Goal: Transaction & Acquisition: Purchase product/service

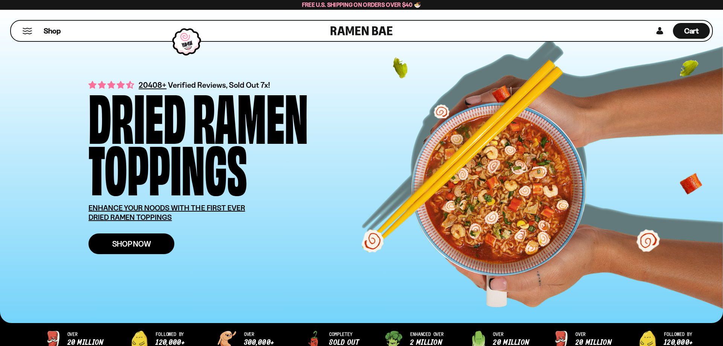
click at [125, 241] on span "Shop Now" at bounding box center [131, 244] width 39 height 8
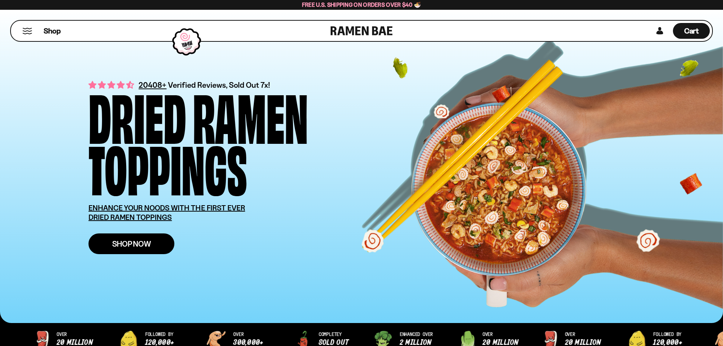
click at [125, 248] on span "Shop Now" at bounding box center [131, 244] width 39 height 8
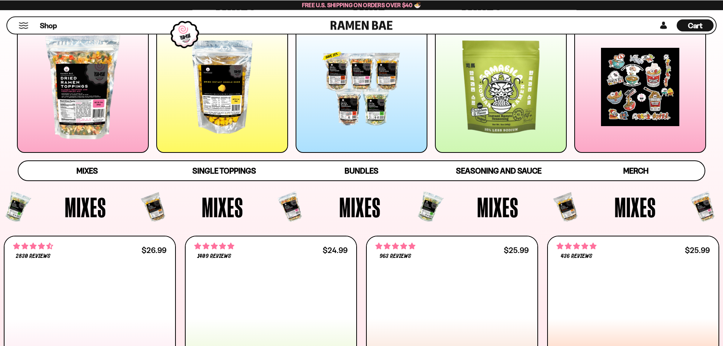
scroll to position [154, 0]
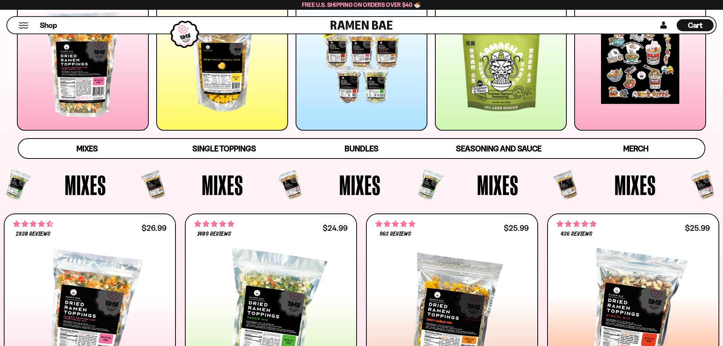
click at [86, 131] on div at bounding box center [83, 65] width 132 height 132
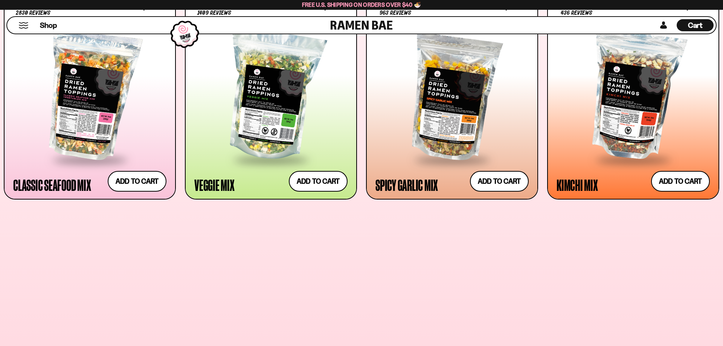
scroll to position [431, 0]
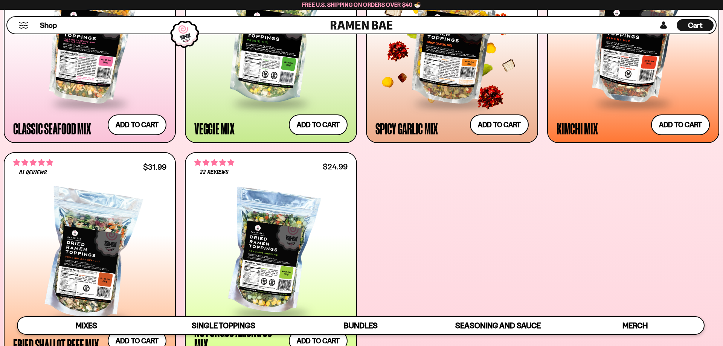
click at [444, 102] on div at bounding box center [451, 38] width 153 height 127
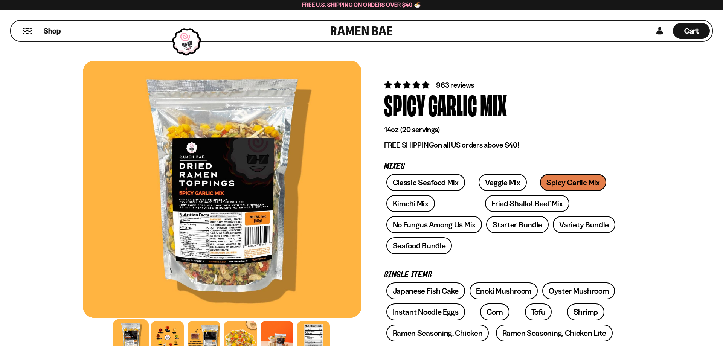
scroll to position [38, 0]
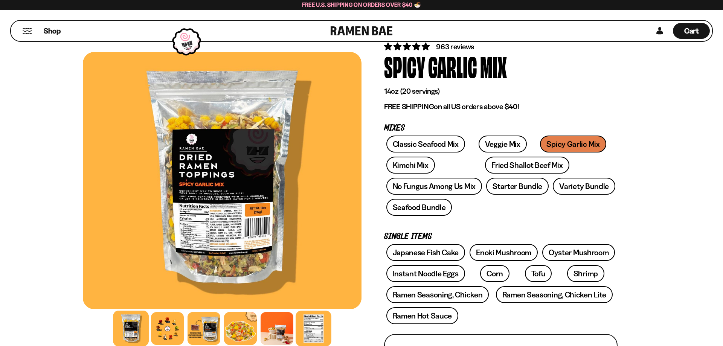
click at [327, 331] on div at bounding box center [313, 329] width 36 height 36
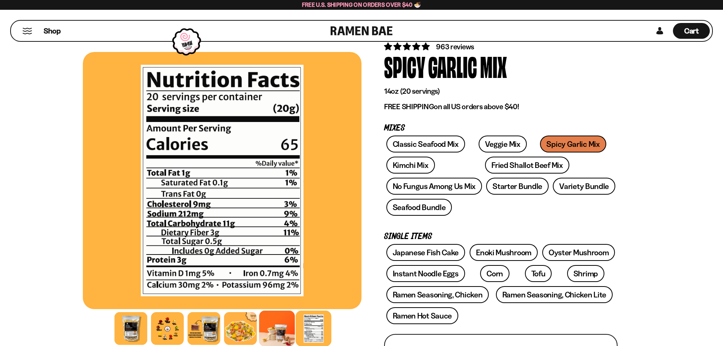
click at [285, 328] on div at bounding box center [277, 329] width 36 height 36
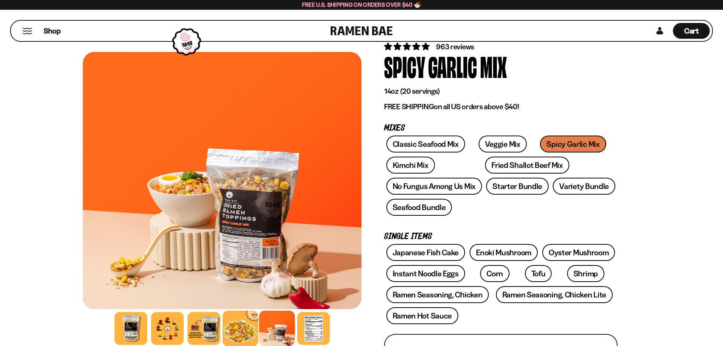
click at [250, 323] on div at bounding box center [240, 329] width 36 height 36
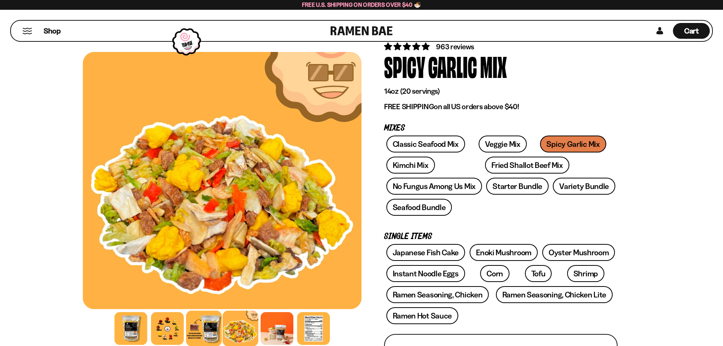
click at [208, 330] on div at bounding box center [204, 329] width 36 height 36
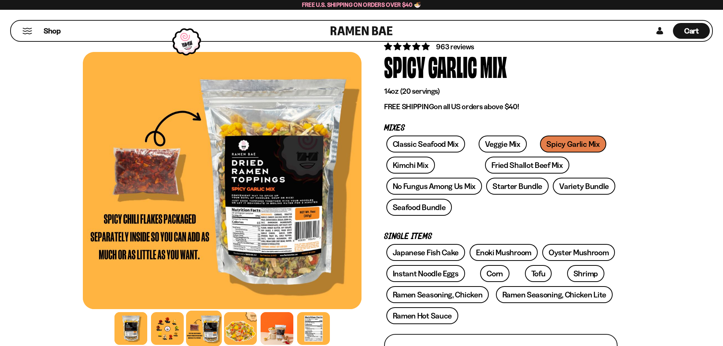
click at [283, 234] on div at bounding box center [222, 180] width 279 height 257
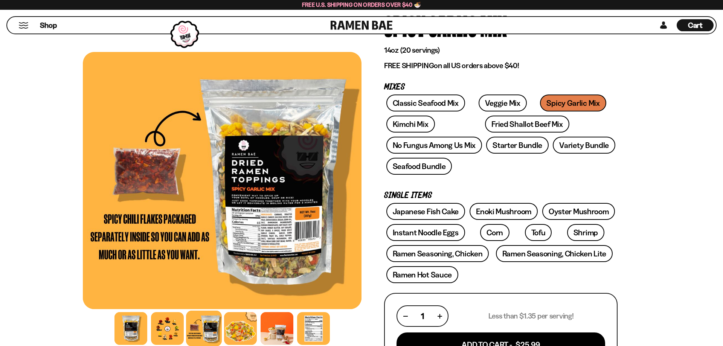
scroll to position [115, 0]
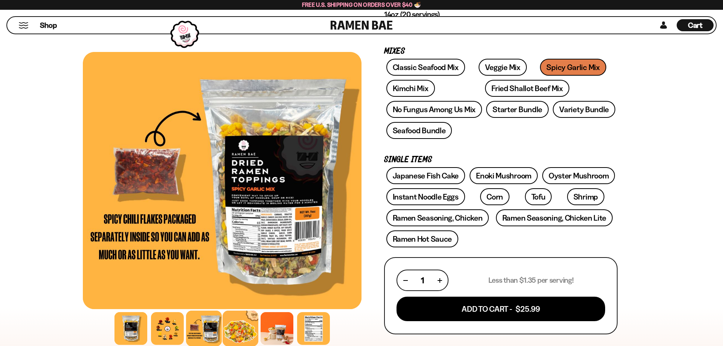
click at [233, 332] on div at bounding box center [240, 329] width 36 height 36
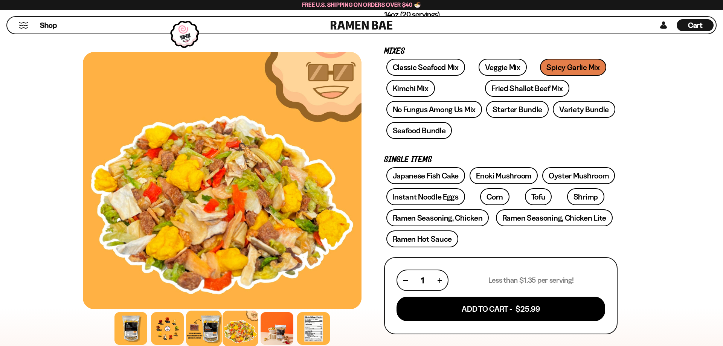
click at [207, 327] on div at bounding box center [204, 329] width 36 height 36
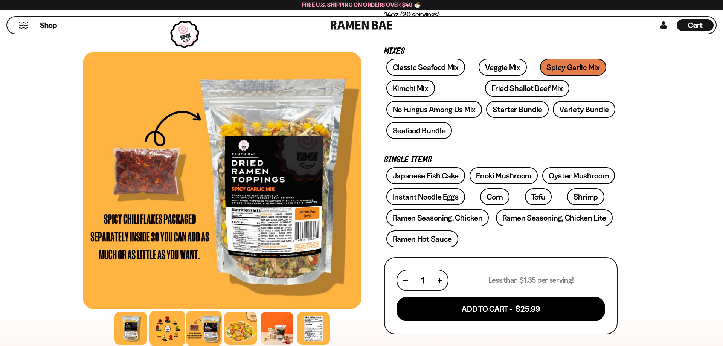
click at [167, 327] on div at bounding box center [167, 329] width 36 height 36
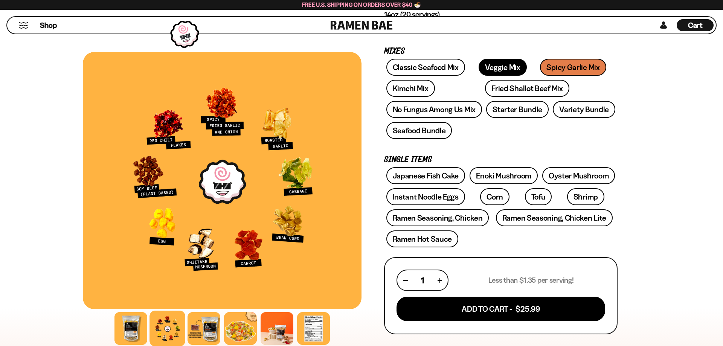
click at [488, 76] on link "Veggie Mix" at bounding box center [502, 67] width 48 height 17
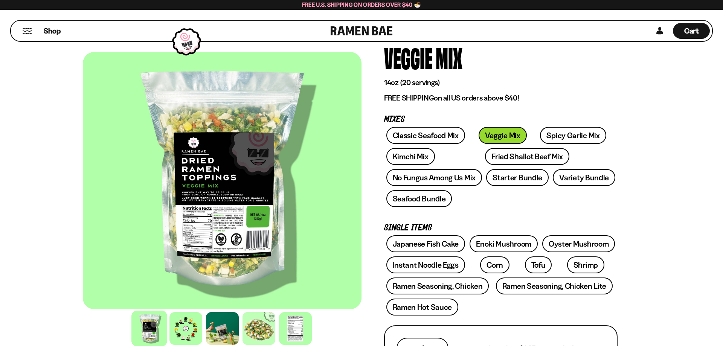
scroll to position [115, 0]
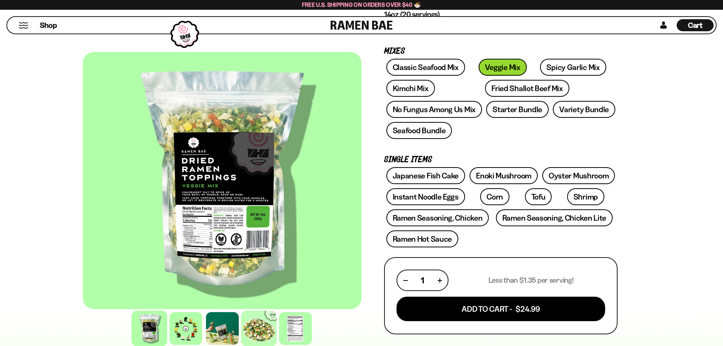
click at [261, 335] on div at bounding box center [259, 329] width 36 height 36
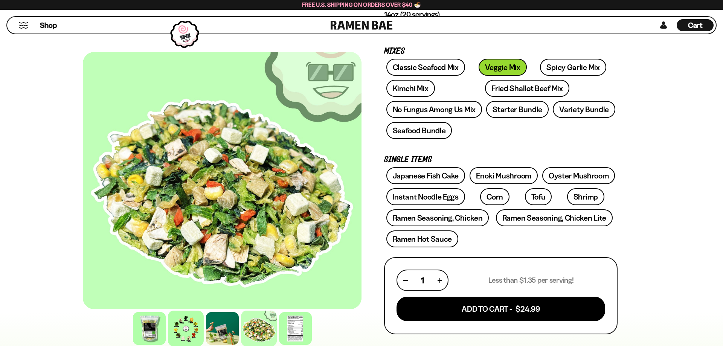
click at [186, 333] on div at bounding box center [186, 329] width 36 height 36
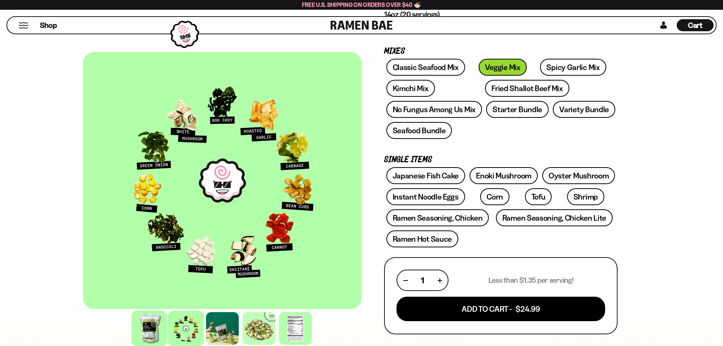
click at [156, 330] on div at bounding box center [149, 329] width 36 height 36
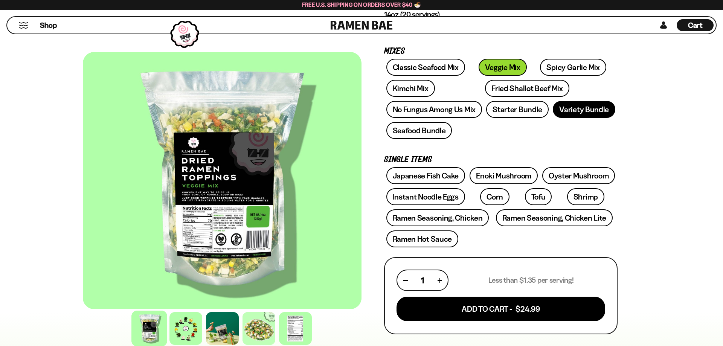
click at [575, 114] on link "Variety Bundle" at bounding box center [584, 109] width 62 height 17
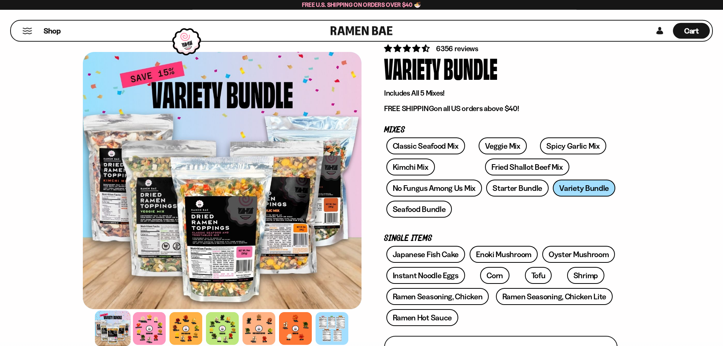
scroll to position [77, 0]
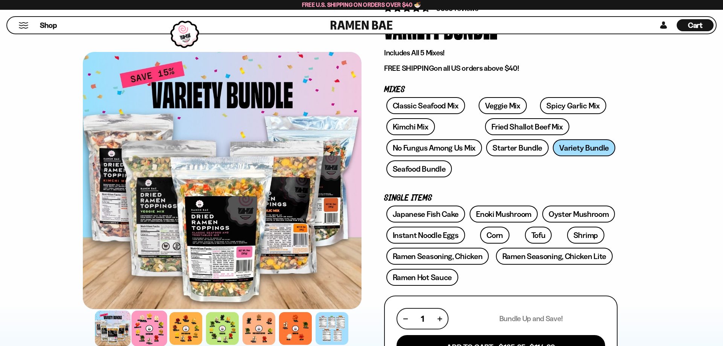
click at [145, 325] on div at bounding box center [149, 329] width 36 height 36
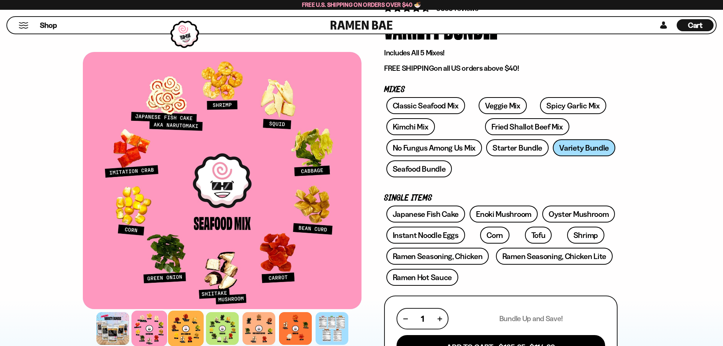
click at [182, 330] on div at bounding box center [186, 329] width 36 height 36
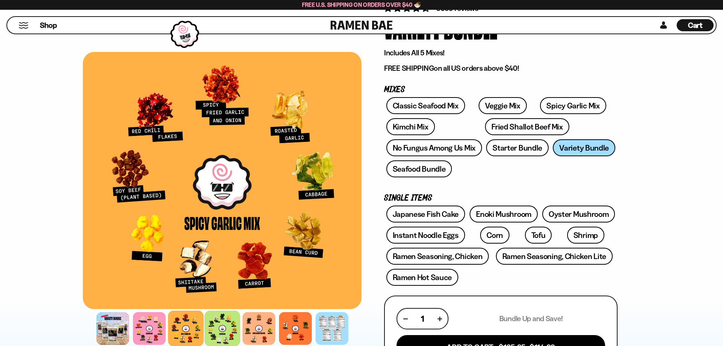
click at [228, 331] on div at bounding box center [222, 329] width 36 height 36
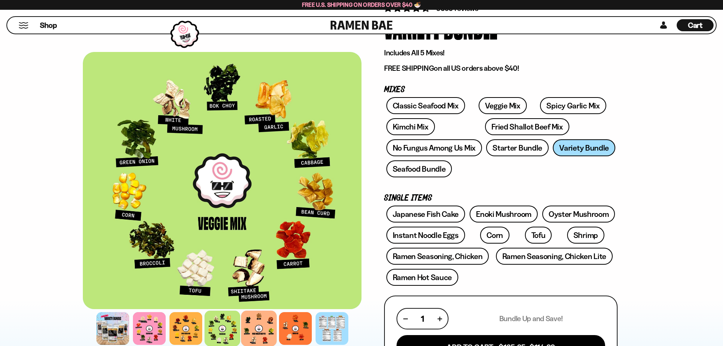
click at [268, 329] on div at bounding box center [259, 329] width 36 height 36
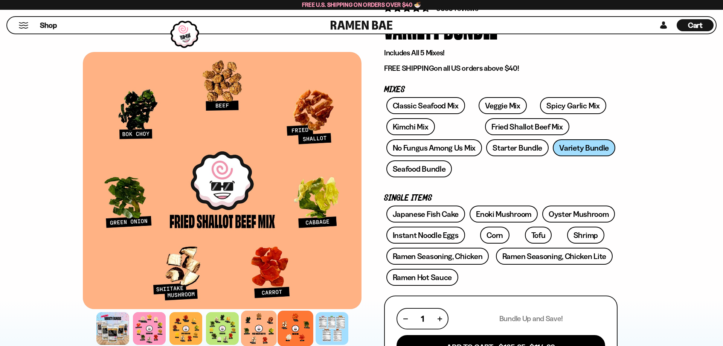
click at [298, 328] on div at bounding box center [295, 329] width 36 height 36
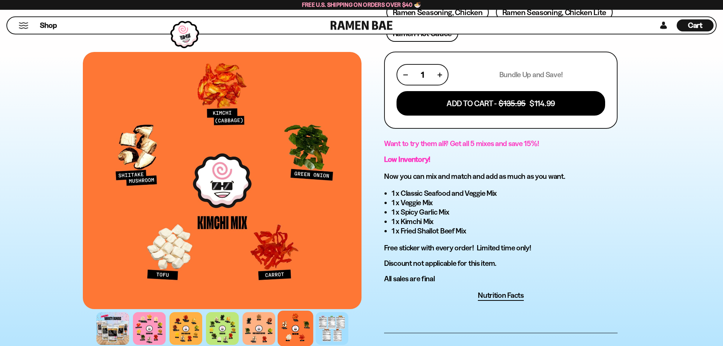
scroll to position [346, 0]
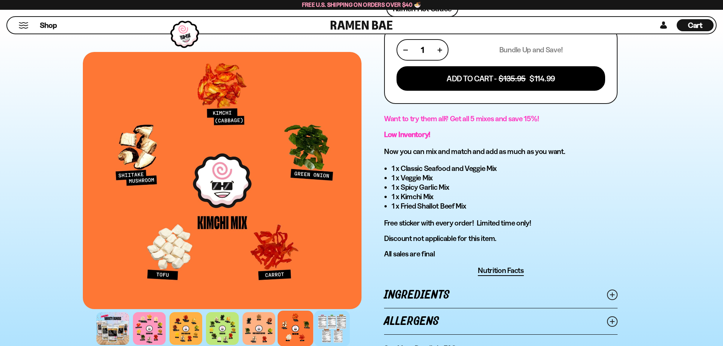
click at [332, 326] on div at bounding box center [332, 329] width 36 height 36
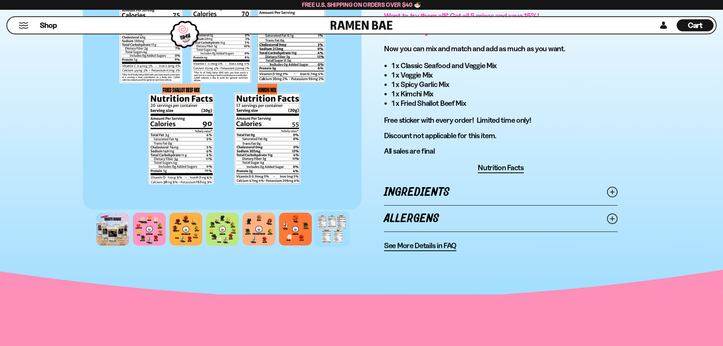
scroll to position [461, 0]
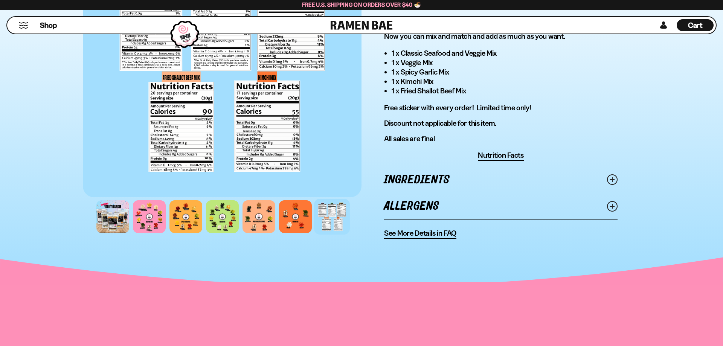
click at [612, 185] on icon at bounding box center [612, 179] width 11 height 11
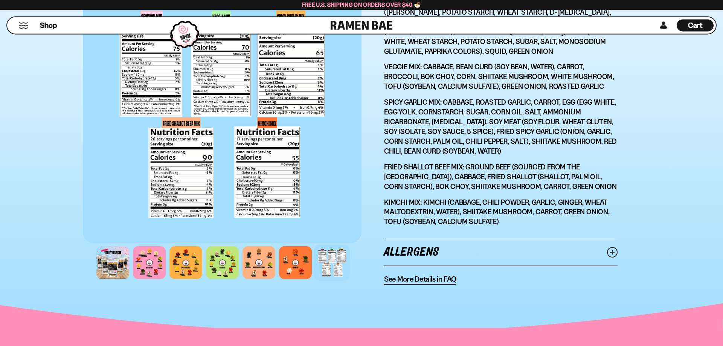
scroll to position [729, 0]
